Goal: Find specific fact: Find specific page/section

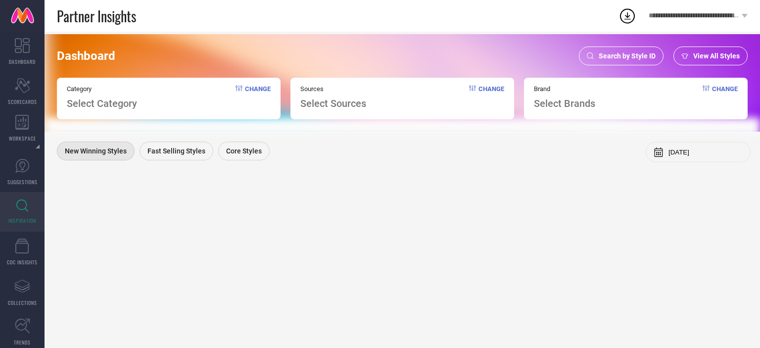
click at [615, 62] on div "Search by Style ID" at bounding box center [621, 56] width 85 height 19
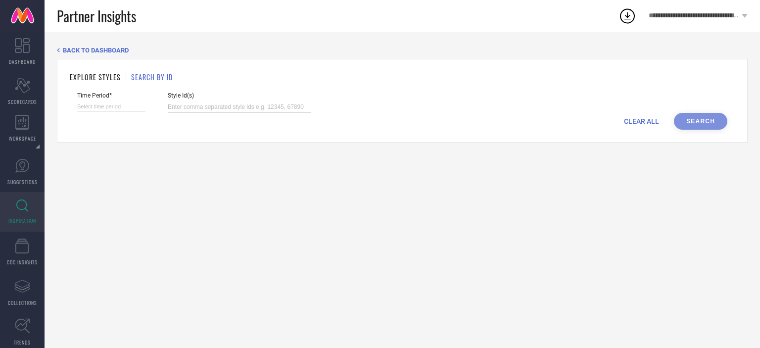
click at [197, 109] on input at bounding box center [240, 106] width 144 height 11
paste input "2145329 2290972 5669104 11881842 11942980 12180610 14637714 18095066 24076878 2…"
type input "2145329 2290972 5669104 11881842 11942980 12180610 14637714 18095066 24076878 2…"
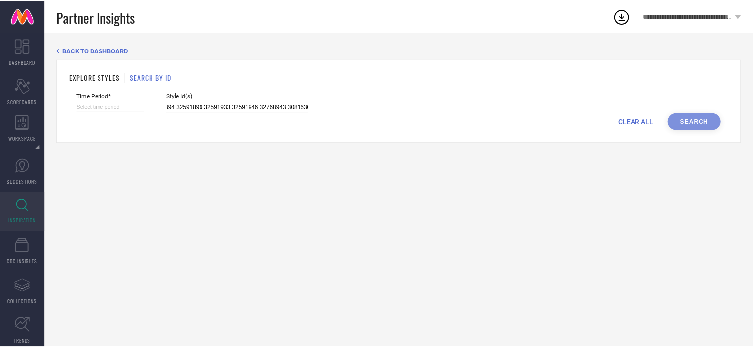
scroll to position [0, 0]
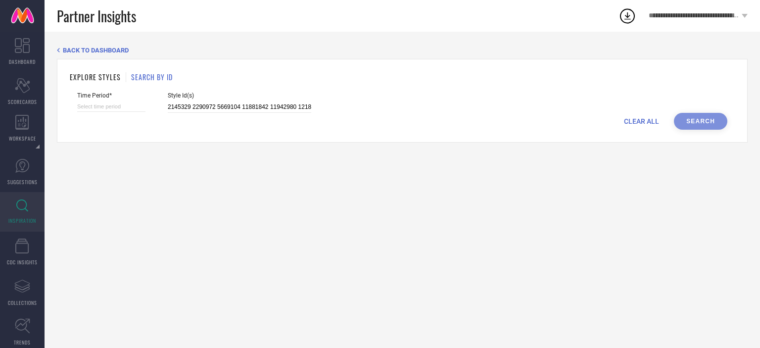
click at [106, 99] on span "Time Period*" at bounding box center [111, 95] width 68 height 7
select select "8"
select select "2025"
select select "9"
select select "2025"
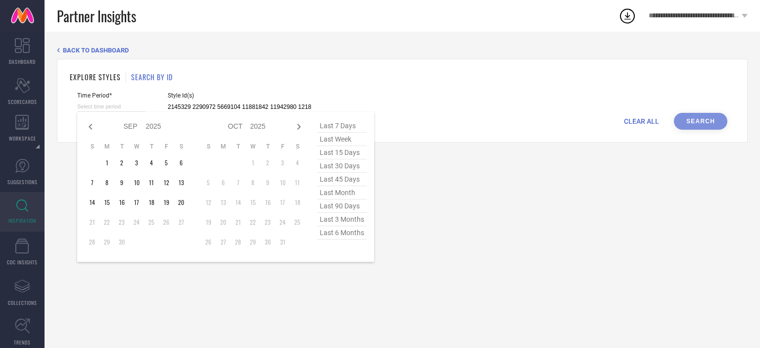
click at [111, 111] on input at bounding box center [111, 106] width 68 height 10
click at [336, 233] on span "last 6 months" at bounding box center [342, 232] width 50 height 13
type input "[DATE] to [DATE]"
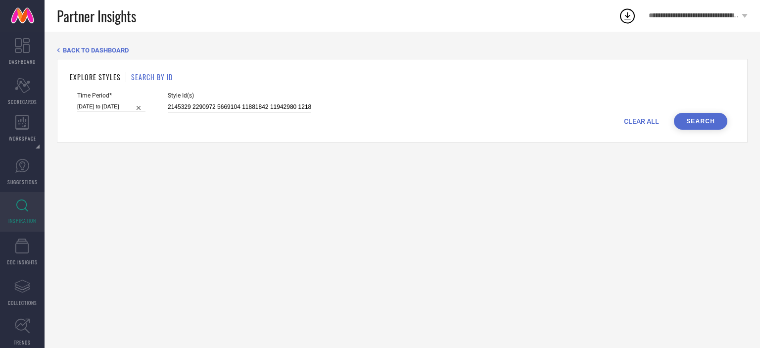
click at [702, 120] on button "Search" at bounding box center [700, 121] width 53 height 17
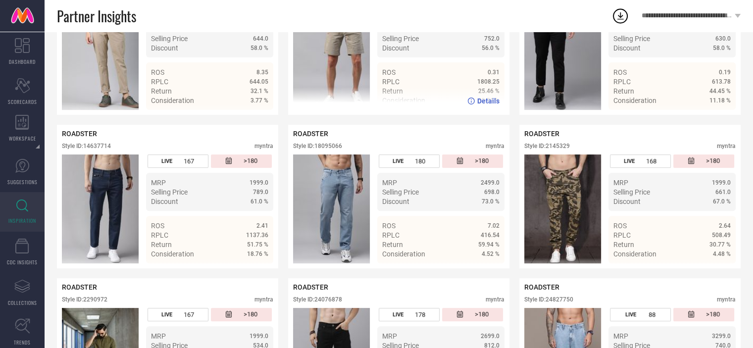
scroll to position [316, 0]
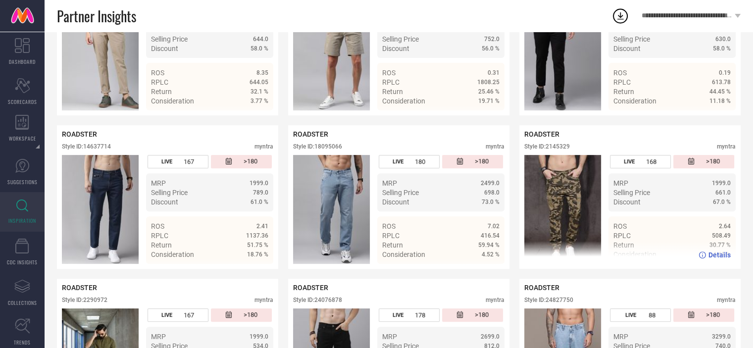
click at [548, 150] on div "Style ID: 2145329" at bounding box center [547, 146] width 46 height 7
copy div "2145329"
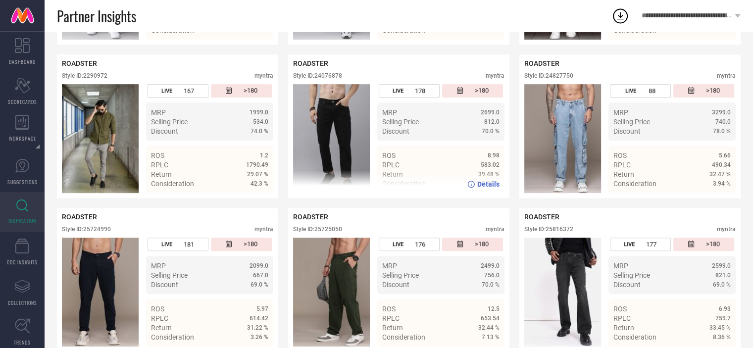
scroll to position [541, 0]
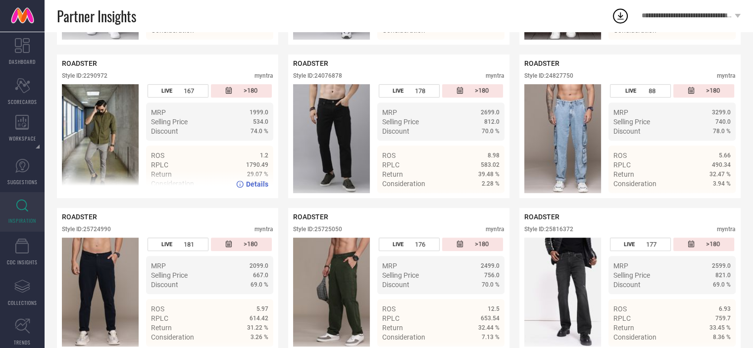
click at [99, 76] on div "ROADSTER Style ID: 2290972 myntra" at bounding box center [167, 71] width 211 height 25
copy div "2290972"
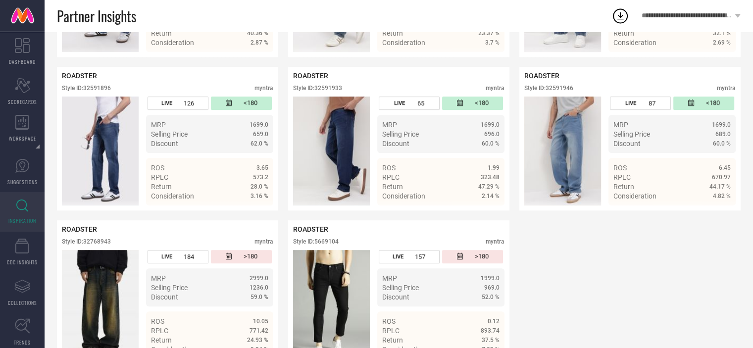
scroll to position [4277, 0]
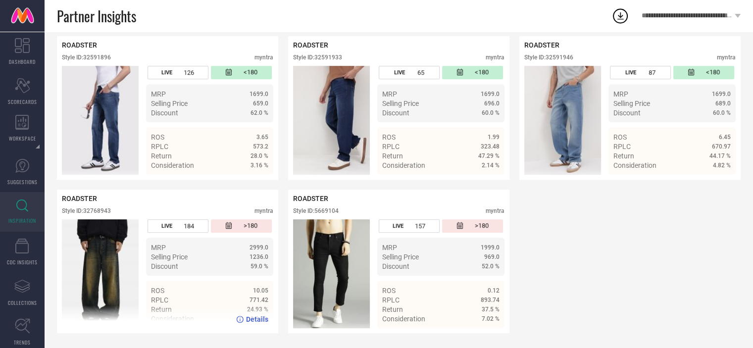
click at [105, 211] on div "Style ID: 32768943" at bounding box center [86, 210] width 49 height 7
copy div "32768943"
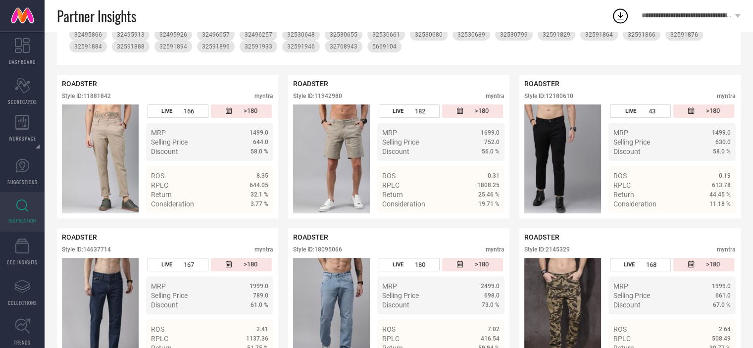
scroll to position [0, 0]
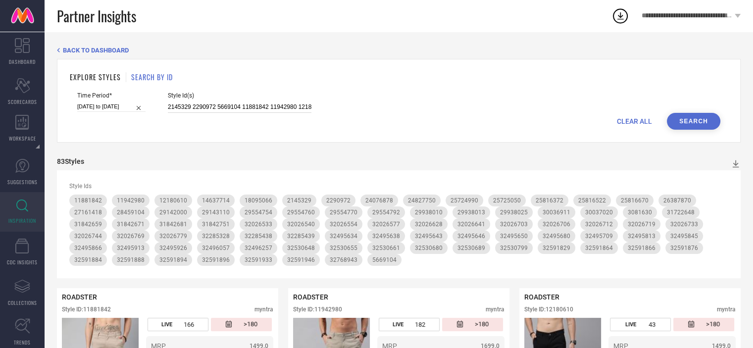
click at [212, 107] on input "2145329 2290972 5669104 11881842 11942980 12180610 14637714 18095066 24076878 2…" at bounding box center [240, 106] width 144 height 11
paste input "1619850 2145326 2291335 3007408 6817877 8275695 8275739 8962365 11160596 111606…"
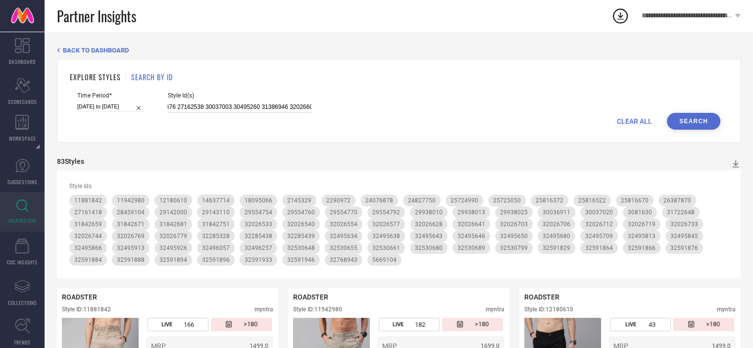
type input "1619850 2145326 2291335 3007408 6817877 8275695 8275739 8962365 11160596 111606…"
click at [713, 120] on button "Search" at bounding box center [693, 121] width 53 height 17
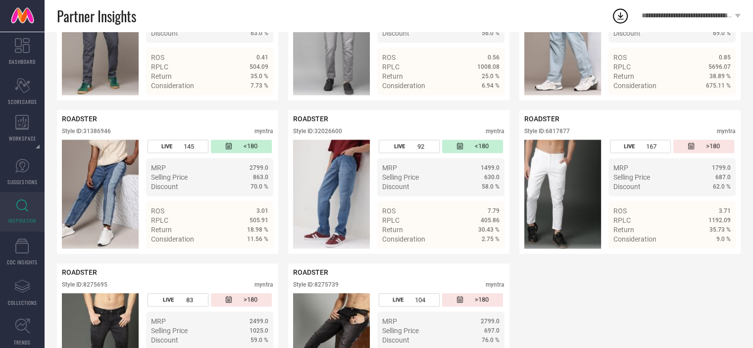
scroll to position [1358, 0]
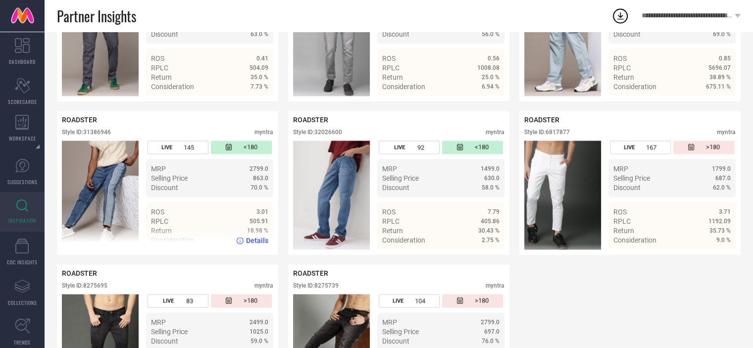
click at [109, 136] on div "Style ID: 31386946" at bounding box center [86, 132] width 49 height 7
copy div "31386946"
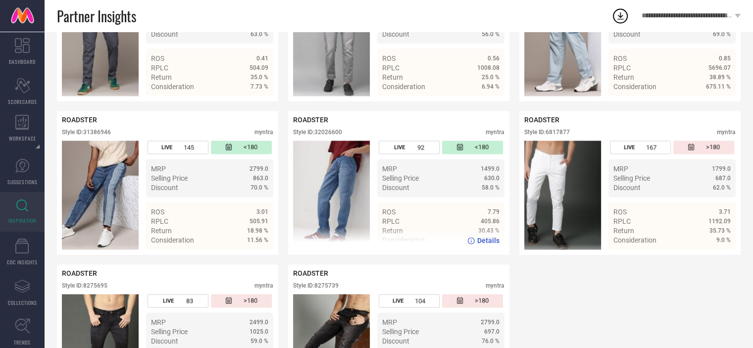
click at [335, 136] on div "Style ID: 32026600" at bounding box center [317, 132] width 49 height 7
copy div "32026600"
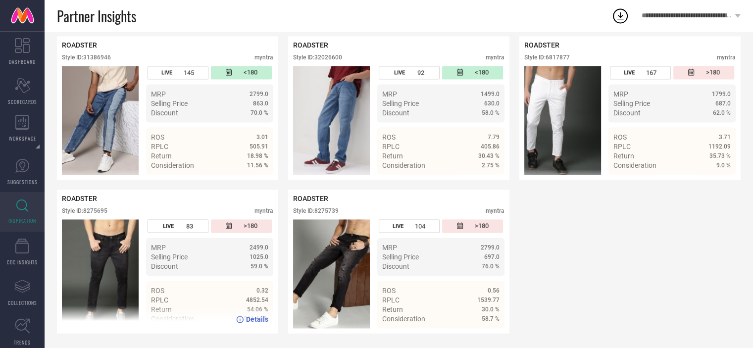
click at [99, 212] on div "Style ID: 8275695" at bounding box center [85, 210] width 46 height 7
copy div "8275695"
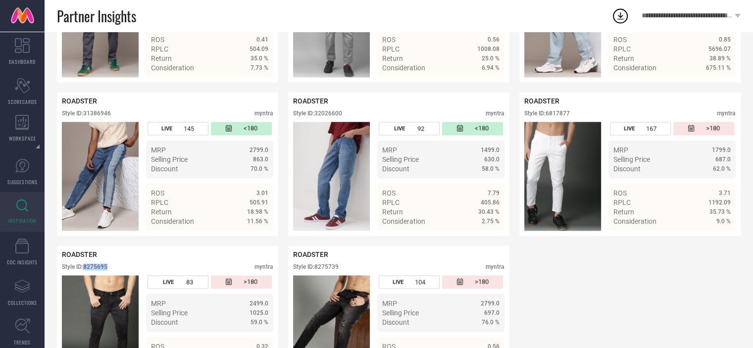
scroll to position [1375, 0]
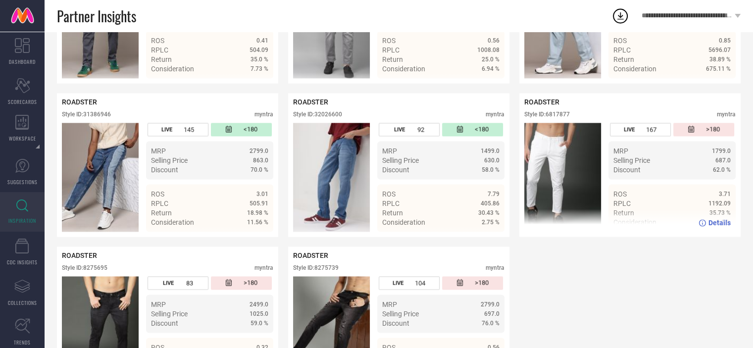
click at [564, 118] on div "Style ID: 6817877" at bounding box center [547, 114] width 46 height 7
copy div "6817877"
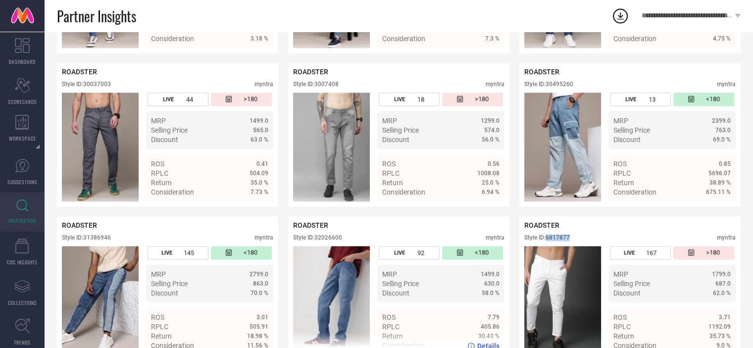
scroll to position [1250, 0]
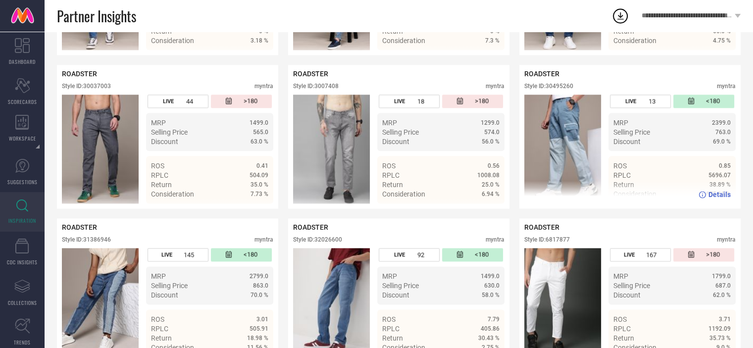
click at [561, 90] on div "Style ID: 30495260" at bounding box center [548, 86] width 49 height 7
copy div "30495260"
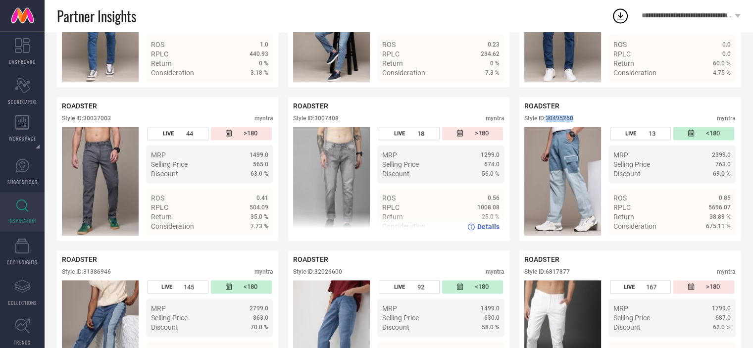
scroll to position [1212, 0]
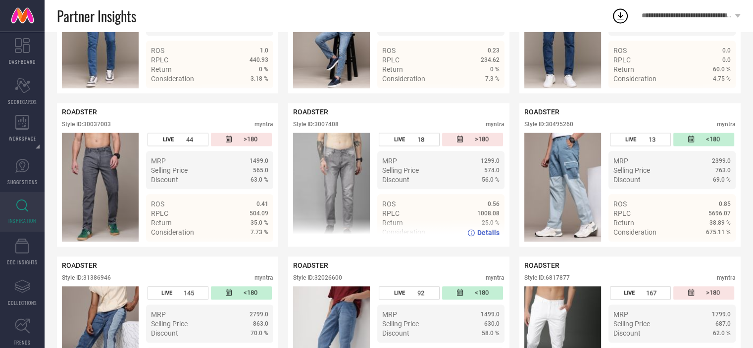
click at [328, 128] on div "Style ID: 3007408" at bounding box center [316, 124] width 46 height 7
copy div "3007408"
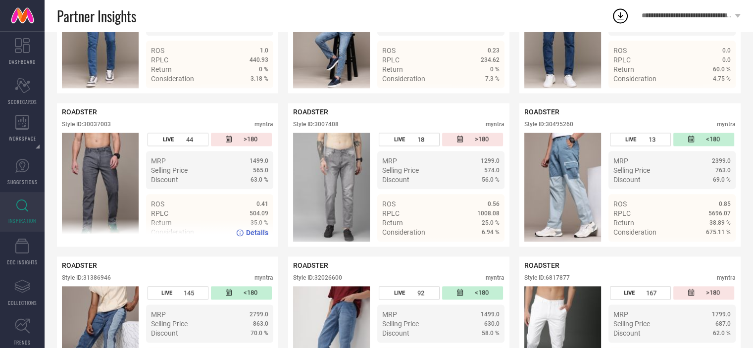
click at [103, 128] on div "Style ID: 30037003" at bounding box center [86, 124] width 49 height 7
copy div "30037003"
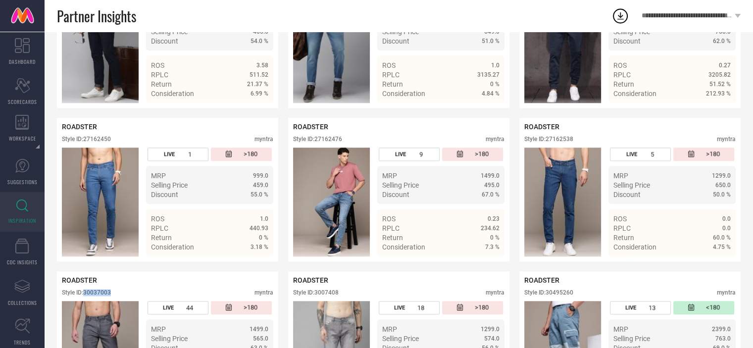
scroll to position [1040, 0]
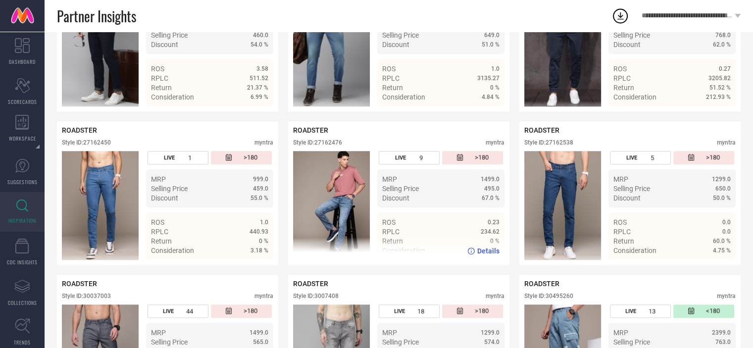
click at [333, 146] on div "Style ID: 27162476" at bounding box center [317, 142] width 49 height 7
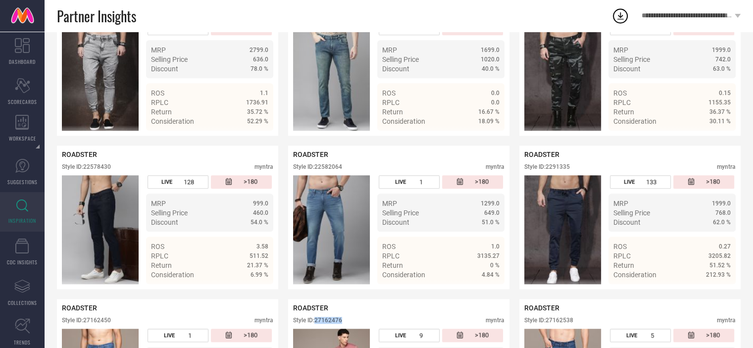
scroll to position [861, 0]
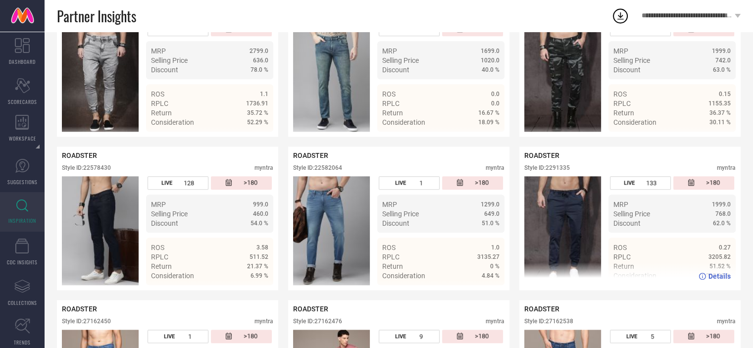
click at [552, 171] on div "Style ID: 2291335" at bounding box center [547, 167] width 46 height 7
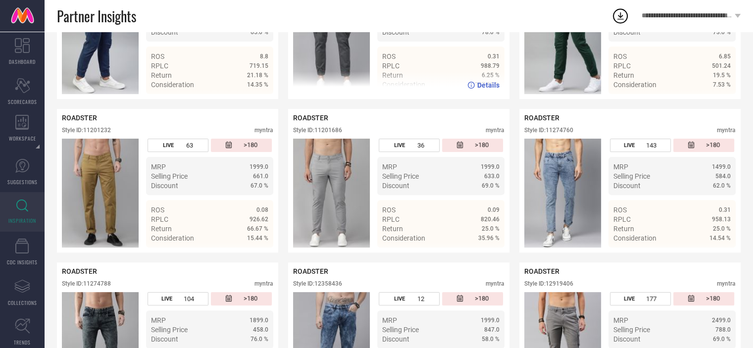
scroll to position [0, 0]
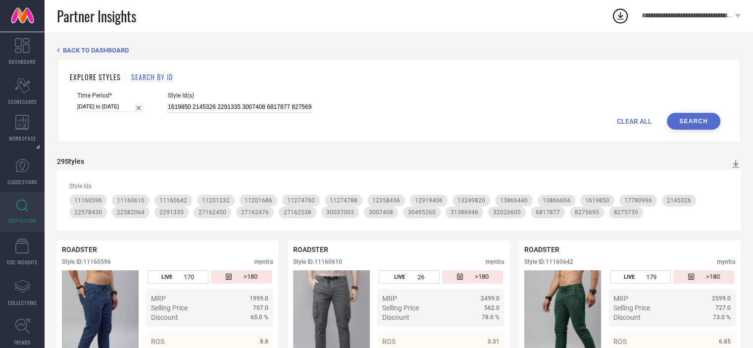
click at [299, 102] on input "1619850 2145326 2291335 3007408 6817877 8275695 8275739 8962365 11160596 111606…" at bounding box center [240, 106] width 144 height 11
paste input "2363504 2387568 2525001 7204204 8788131 11201234 17781046 21773582 21773882 221…"
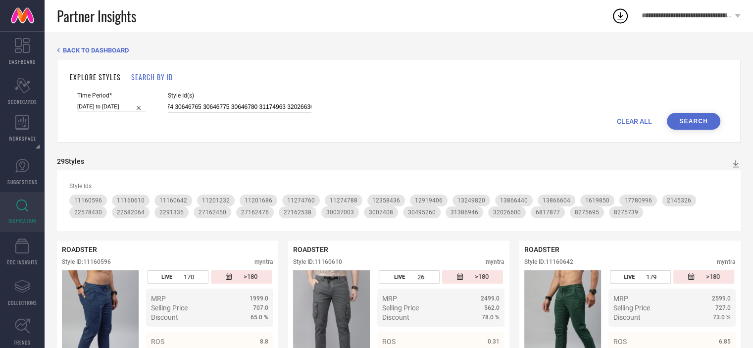
type input "2363504 2387568 2525001 7204204 8788131 11201234 17781046 21773582 21773882 221…"
click at [689, 122] on button "Search" at bounding box center [693, 121] width 53 height 17
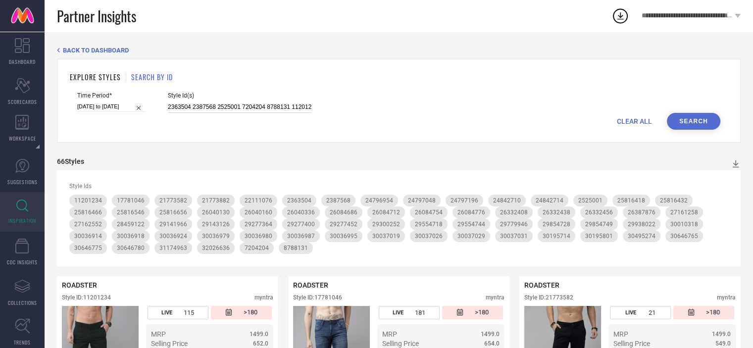
click at [295, 106] on input "2363504 2387568 2525001 7204204 8788131 11201234 17781046 21773582 21773882 221…" at bounding box center [240, 106] width 144 height 11
paste input "2167357 2290964 2290967 6817881 12180558 14637872 14637954 22111074 22467624 22…"
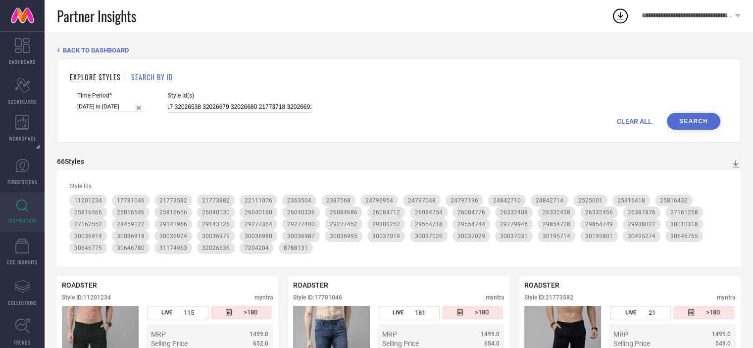
type input "2167357 2290964 2290967 6817881 12180558 14637872 14637954 22111074 22467624 22…"
click at [687, 124] on button "Search" at bounding box center [693, 121] width 53 height 17
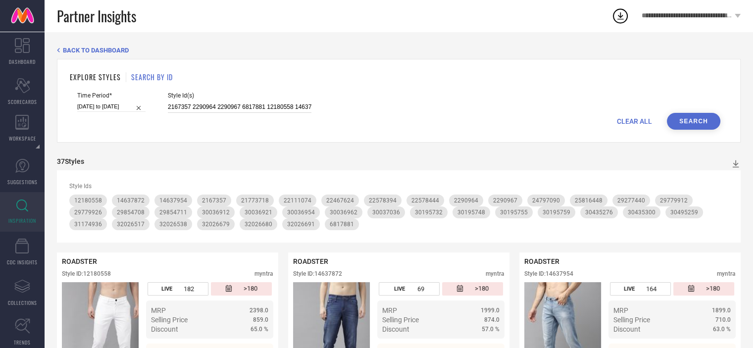
click at [265, 107] on input "2167357 2290964 2290967 6817881 12180558 14637872 14637954 22111074 22467624 22…" at bounding box center [240, 106] width 144 height 11
paste input "1619850 2145326 2145329 8275695 8275739 8962365 11160596 11160610 11201232 1120…"
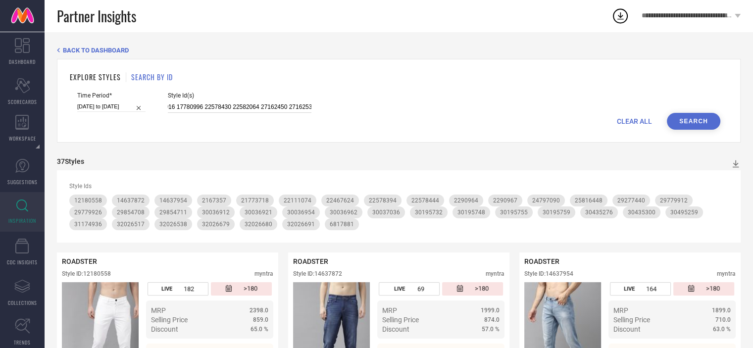
type input "1619850 2145326 2145329 8275695 8275739 8962365 11160596 11160610 11201232 1120…"
click at [711, 125] on button "Search" at bounding box center [693, 121] width 53 height 17
